Goal: Check status: Check status

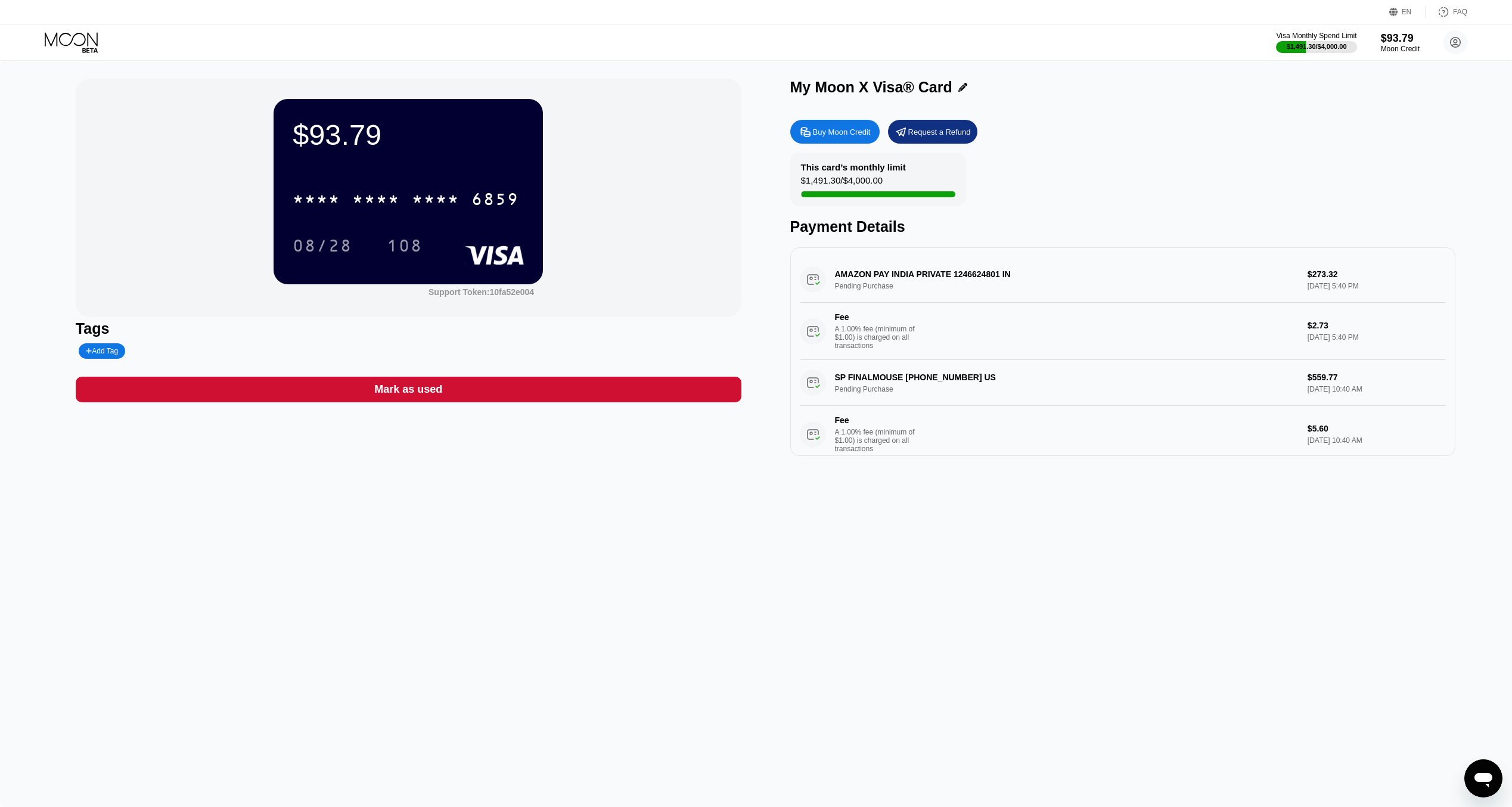
click at [63, 39] on icon at bounding box center [72, 43] width 56 height 21
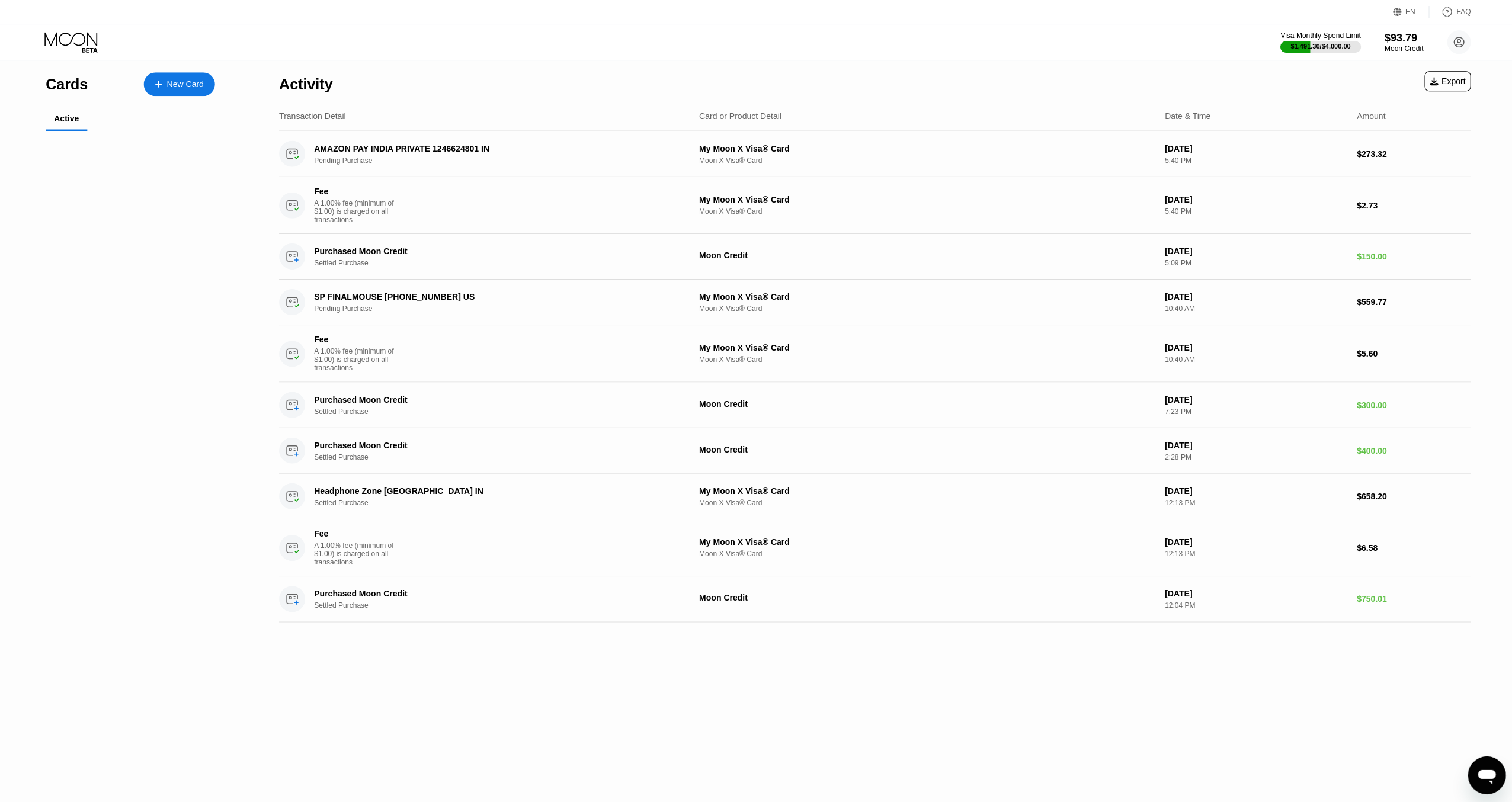
click at [63, 39] on icon at bounding box center [72, 42] width 55 height 21
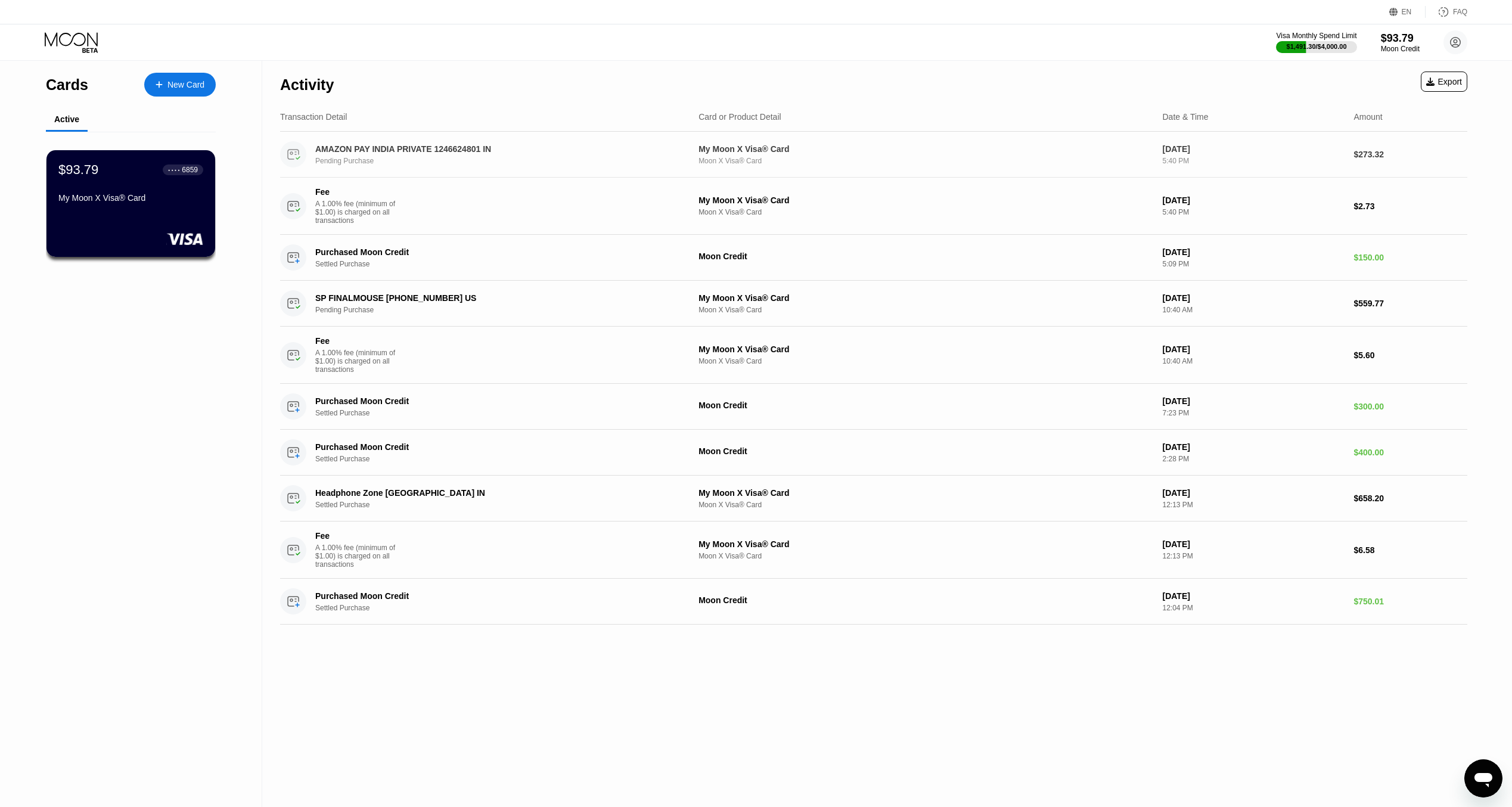
click at [1372, 162] on div "AMAZON PAY INDIA PRIVATE 1246624801 IN Pending Purchase My Moon X Visa® Card Mo…" at bounding box center [874, 155] width 1188 height 46
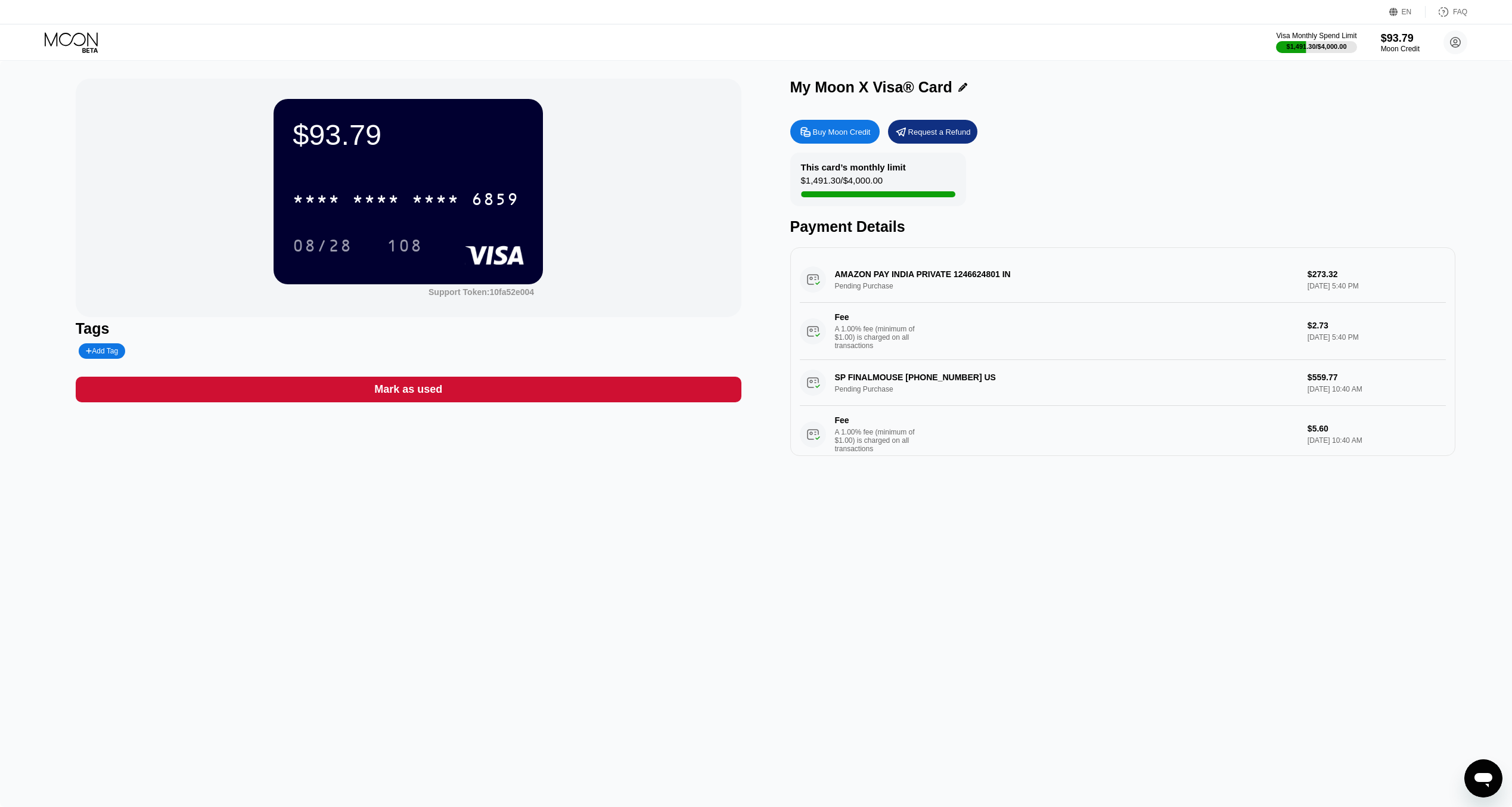
click at [925, 286] on div "AMAZON PAY INDIA PRIVATE 1246624801 IN Pending Purchase $273.32 Sep 23, 2025 5:…" at bounding box center [1123, 309] width 647 height 103
click at [931, 282] on div "AMAZON PAY INDIA PRIVATE 1246624801 IN Pending Purchase $273.32 Sep 23, 2025 5:…" at bounding box center [1123, 309] width 647 height 103
click at [933, 280] on div "AMAZON PAY INDIA PRIVATE 1246624801 IN Pending Purchase $273.32 Sep 23, 2025 5:…" at bounding box center [1123, 309] width 647 height 103
